Goal: Task Accomplishment & Management: Use online tool/utility

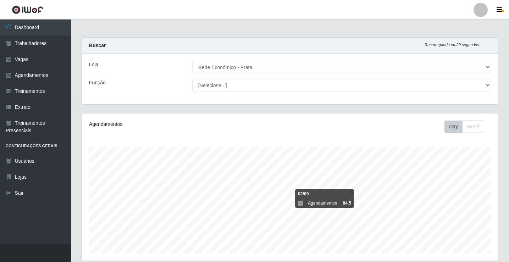
select select "192"
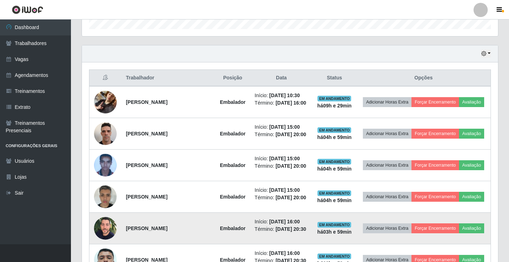
scroll to position [224, 0]
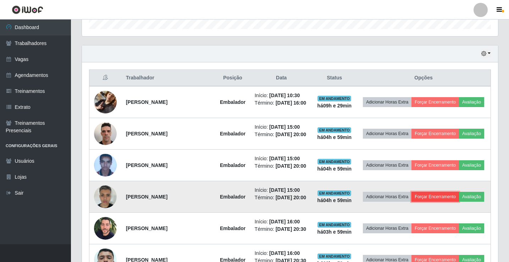
click at [445, 202] on button "Forçar Encerramento" at bounding box center [435, 197] width 48 height 10
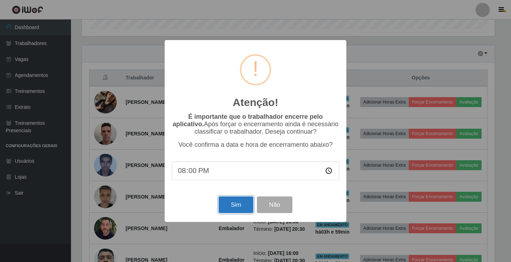
click at [235, 204] on button "Sim" at bounding box center [235, 204] width 34 height 17
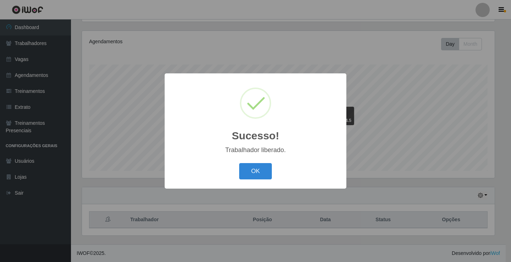
click at [239, 163] on button "OK" at bounding box center [255, 171] width 33 height 17
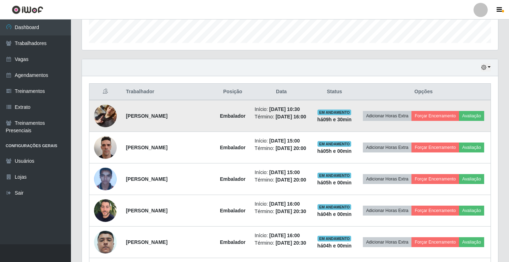
scroll to position [224, 0]
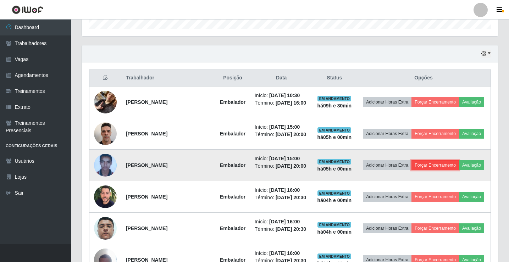
click at [448, 170] on button "Forçar Encerramento" at bounding box center [435, 165] width 48 height 10
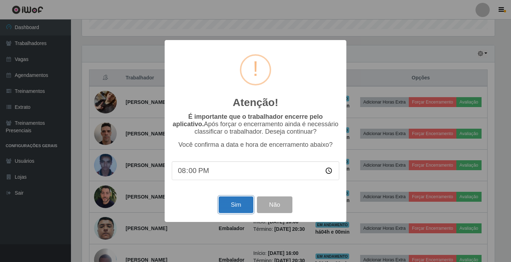
click at [228, 205] on button "Sim" at bounding box center [235, 204] width 34 height 17
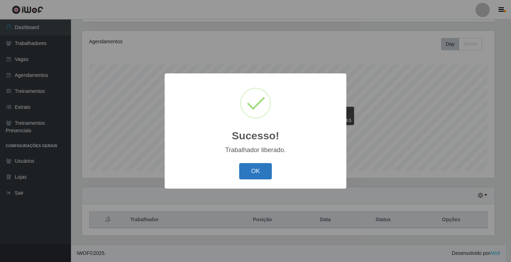
click at [250, 172] on button "OK" at bounding box center [255, 171] width 33 height 17
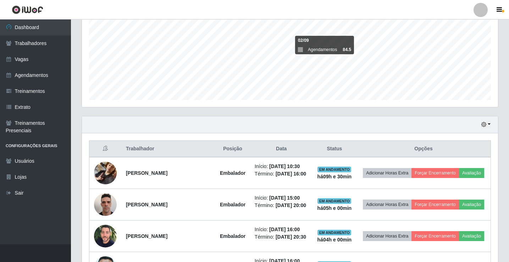
scroll to position [189, 0]
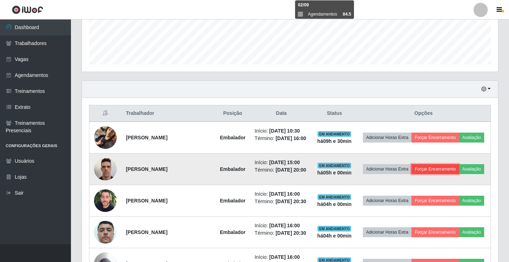
click at [448, 168] on button "Forçar Encerramento" at bounding box center [435, 169] width 48 height 10
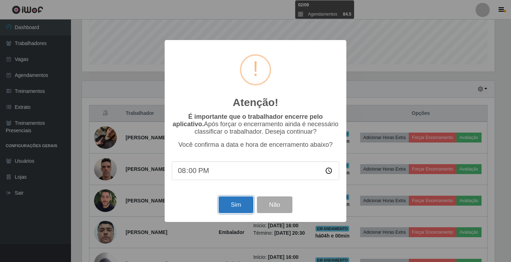
click at [226, 206] on button "Sim" at bounding box center [235, 204] width 34 height 17
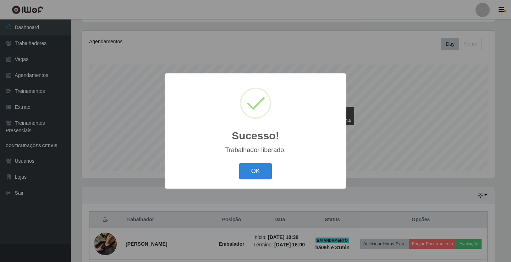
click at [239, 163] on button "OK" at bounding box center [255, 171] width 33 height 17
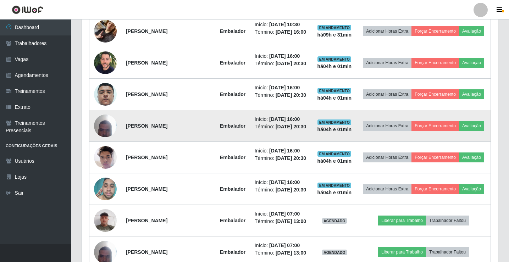
scroll to position [260, 0]
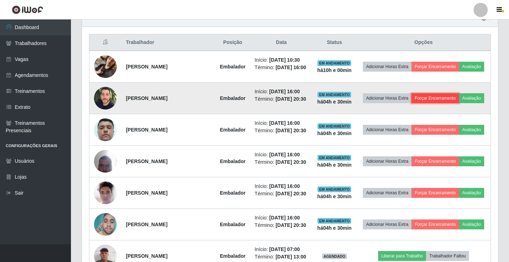
click at [459, 97] on button "Forçar Encerramento" at bounding box center [435, 98] width 48 height 10
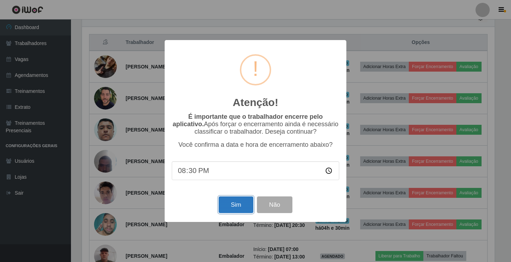
click at [241, 211] on button "Sim" at bounding box center [235, 204] width 34 height 17
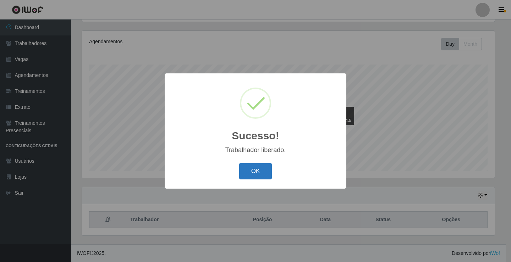
click at [250, 171] on button "OK" at bounding box center [255, 171] width 33 height 17
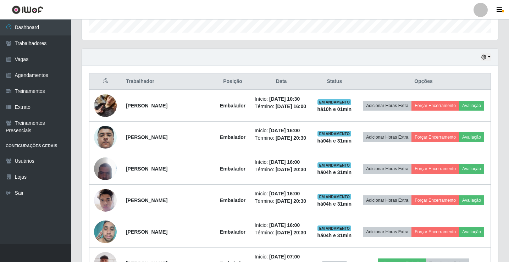
scroll to position [224, 0]
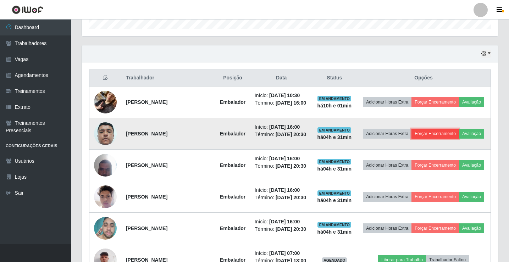
click at [442, 135] on button "Forçar Encerramento" at bounding box center [435, 134] width 48 height 10
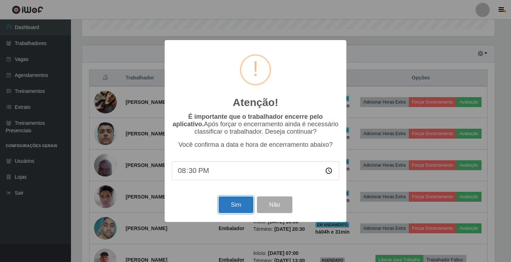
click at [245, 211] on button "Sim" at bounding box center [235, 204] width 34 height 17
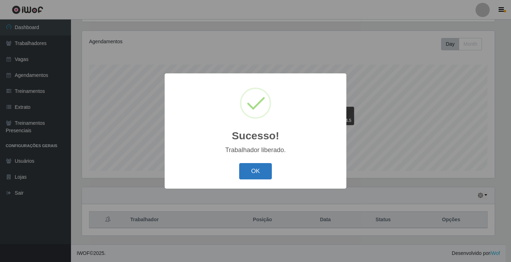
click at [250, 174] on button "OK" at bounding box center [255, 171] width 33 height 17
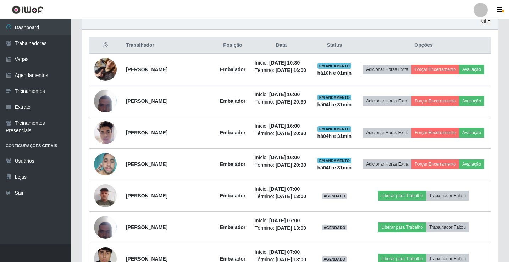
scroll to position [260, 0]
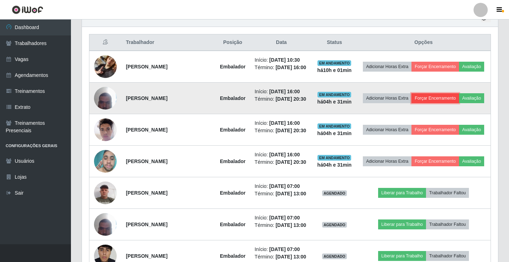
click at [446, 100] on button "Forçar Encerramento" at bounding box center [435, 98] width 48 height 10
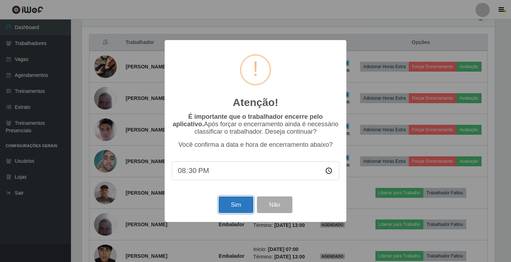
click at [232, 199] on button "Sim" at bounding box center [235, 204] width 34 height 17
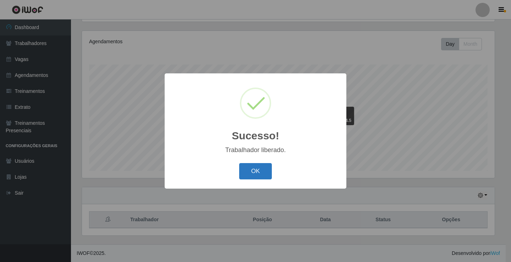
click at [265, 173] on button "OK" at bounding box center [255, 171] width 33 height 17
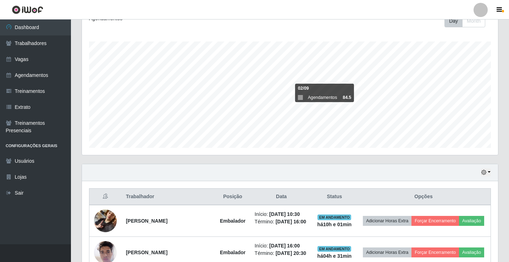
scroll to position [0, 0]
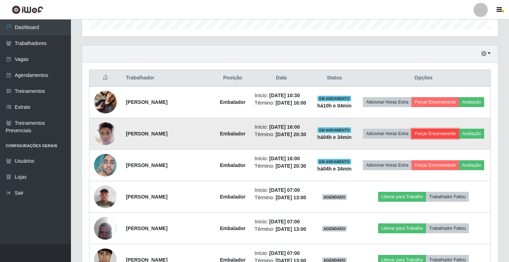
click at [459, 139] on button "Forçar Encerramento" at bounding box center [435, 134] width 48 height 10
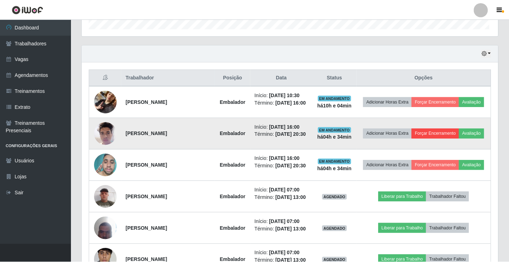
scroll to position [147, 412]
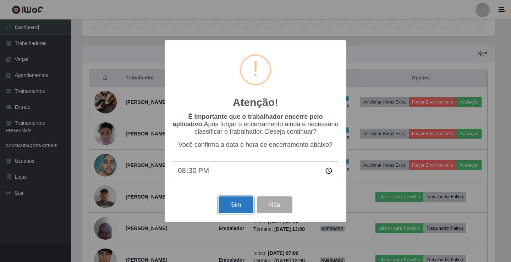
click at [232, 205] on button "Sim" at bounding box center [235, 204] width 34 height 17
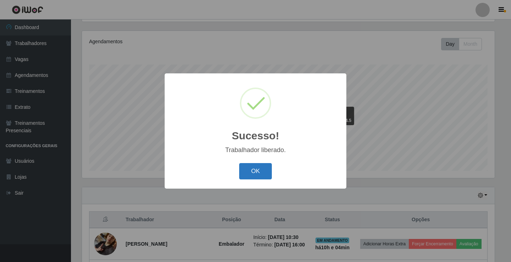
click at [258, 179] on button "OK" at bounding box center [255, 171] width 33 height 17
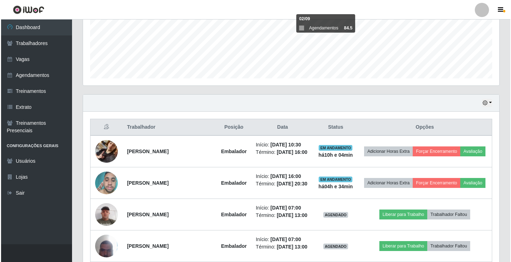
scroll to position [189, 0]
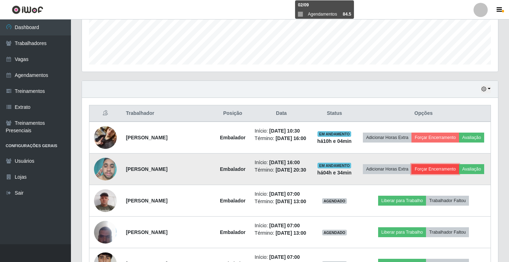
click at [447, 169] on button "Forçar Encerramento" at bounding box center [435, 169] width 48 height 10
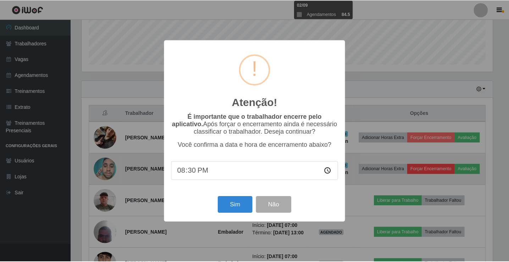
scroll to position [147, 412]
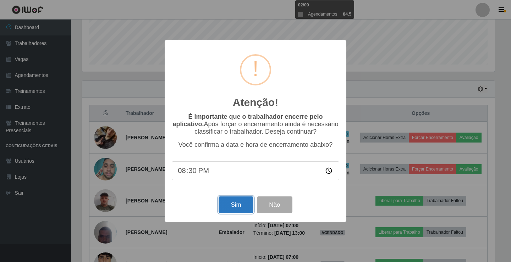
click at [246, 205] on button "Sim" at bounding box center [235, 204] width 34 height 17
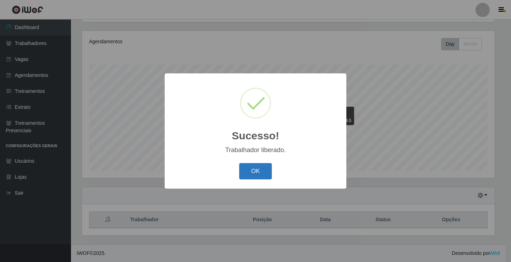
click at [247, 164] on button "OK" at bounding box center [255, 171] width 33 height 17
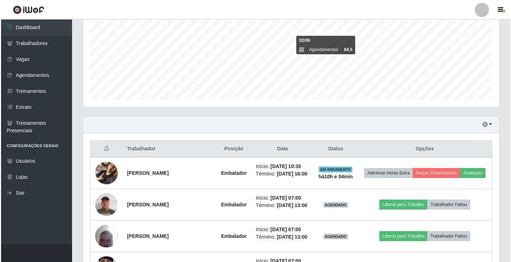
scroll to position [189, 0]
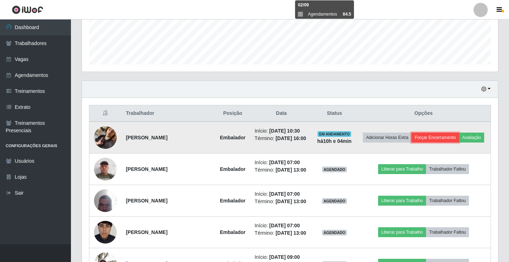
click at [456, 134] on button "Forçar Encerramento" at bounding box center [435, 138] width 48 height 10
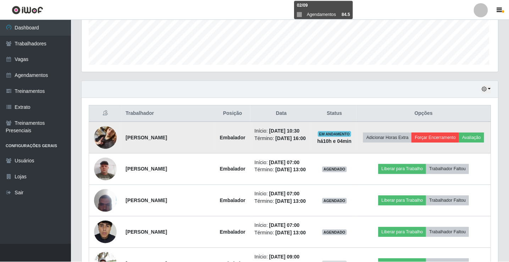
scroll to position [147, 412]
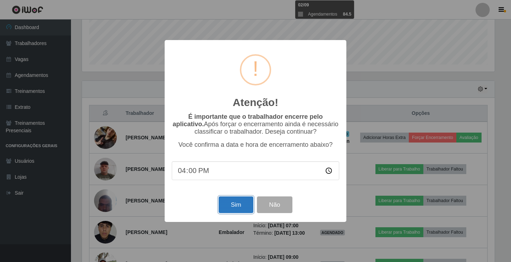
click at [244, 205] on button "Sim" at bounding box center [235, 204] width 34 height 17
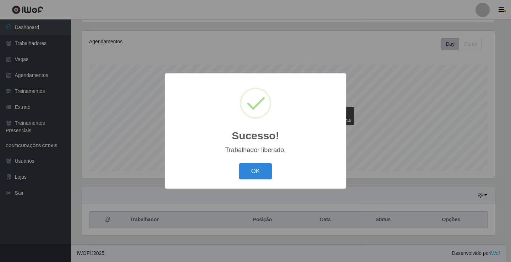
click at [246, 181] on div "OK Cancel" at bounding box center [255, 171] width 167 height 20
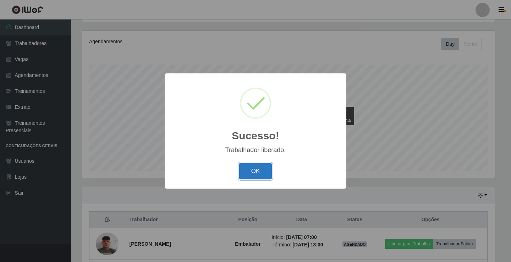
click at [247, 178] on button "OK" at bounding box center [255, 171] width 33 height 17
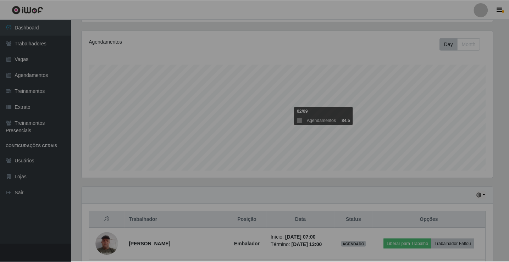
scroll to position [147, 416]
